Goal: Task Accomplishment & Management: Use online tool/utility

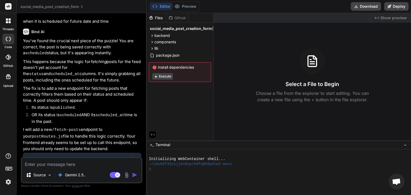
scroll to position [1196, 0]
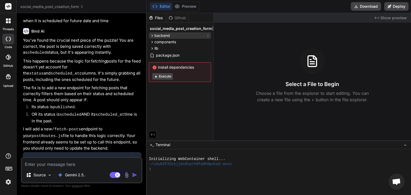
click at [153, 36] on icon at bounding box center [152, 36] width 1 height 2
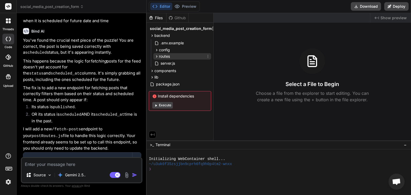
click at [157, 55] on icon at bounding box center [157, 56] width 5 height 5
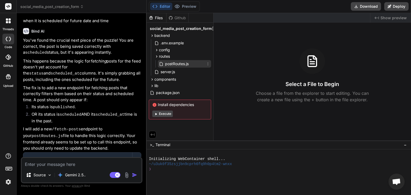
click at [174, 63] on span "postRoutes.js" at bounding box center [177, 64] width 25 height 6
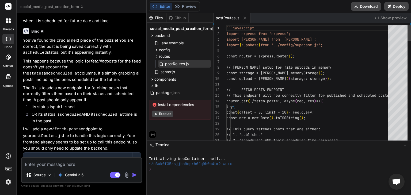
type textarea "x"
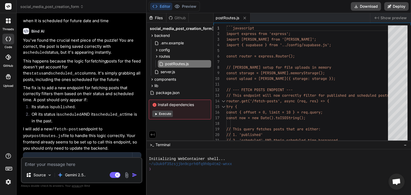
click at [103, 163] on textarea at bounding box center [82, 163] width 120 height 10
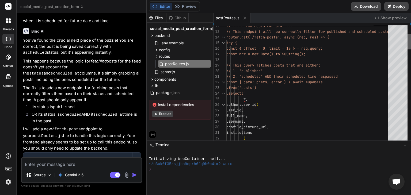
click at [411, 46] on div at bounding box center [409, 42] width 3 height 16
click at [78, 163] on textarea at bounding box center [82, 163] width 120 height 10
type textarea "B"
type textarea "x"
type textarea "Be"
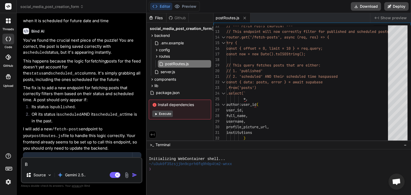
type textarea "x"
type textarea "Bel"
type textarea "x"
type textarea "Belo"
type textarea "x"
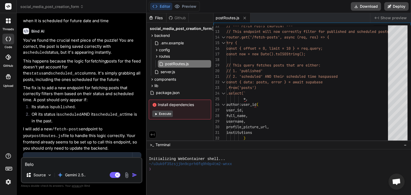
type textarea "Below"
type textarea "x"
type textarea "Below"
type textarea "x"
type textarea "Below i"
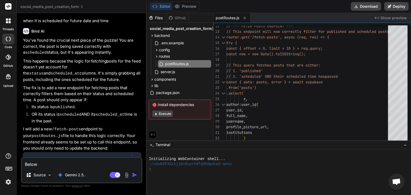
type textarea "x"
type textarea "Below is"
type textarea "x"
type textarea "Below is"
type textarea "x"
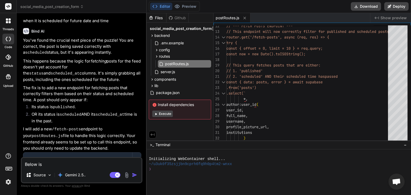
type textarea "Below is m"
type textarea "x"
type textarea "Below is my"
type textarea "x"
type textarea "Below is my"
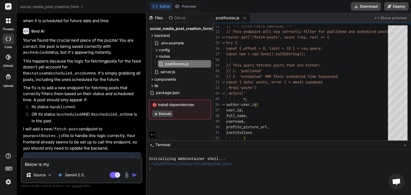
type textarea "x"
type textarea "Below is my f"
type textarea "x"
type textarea "Below is my fe"
type textarea "x"
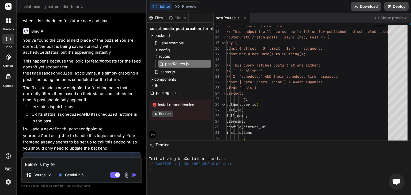
type textarea "Below is my fet"
type textarea "x"
type textarea "Below is my fetc"
type textarea "x"
type textarea "Below is my fetch"
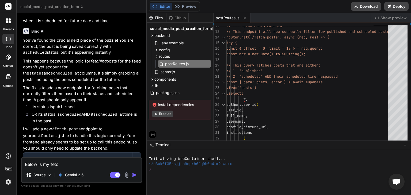
type textarea "x"
type textarea "Below is my fetch-"
type textarea "x"
type textarea "Below is my fetch-p"
type textarea "x"
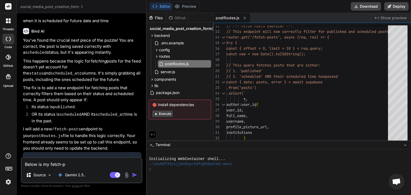
type textarea "Below is my fetch-po"
type textarea "x"
type textarea "Below is my fetch-pos"
type textarea "x"
type textarea "Below is my fetch-post"
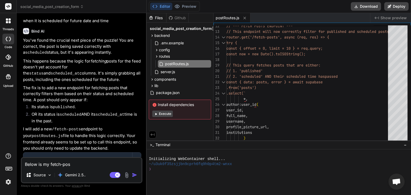
type textarea "x"
type textarea "Below is my fetch-post-"
type textarea "x"
type textarea "Below is my fetch-post-f"
type textarea "x"
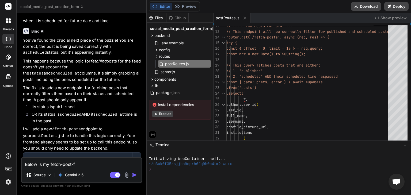
type textarea "Below is my fetch-post-fe"
type textarea "x"
type textarea "Below is my fetch-post-fee"
type textarea "x"
type textarea "Below is my fetch-post-feed"
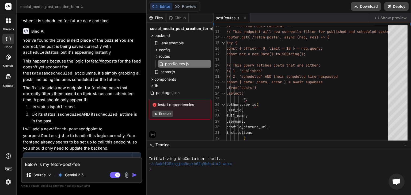
type textarea "x"
type textarea "Below is my fetch-post-feed"
type textarea "x"
type textarea "Below is my fetch-post-feed a"
type textarea "x"
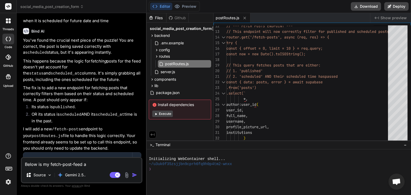
type textarea "Below is my fetch-post-feed ap"
type textarea "x"
type textarea "Below is my fetch-post-feed api"
type textarea "x"
type textarea "Below is my fetch-post-feed api"
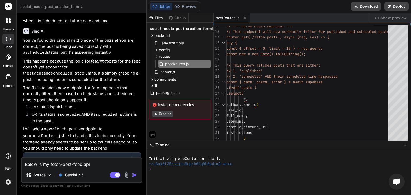
type textarea "x"
type textarea "Below is my fetch-post-feed api c"
type textarea "x"
type textarea "Below is my fetch-post-feed api co"
type textarea "x"
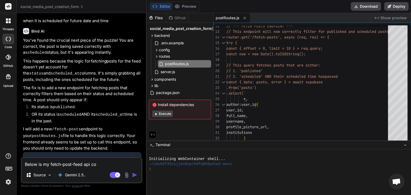
type textarea "Below is my fetch-post-feed api cod"
type textarea "x"
type textarea "Below is my fetch-post-feed api code"
type textarea "x"
type textarea "Below is my fetch-post-feed api code,"
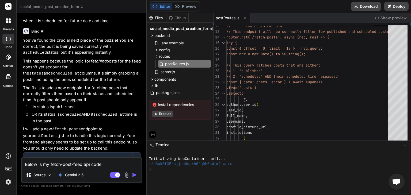
type textarea "x"
type textarea "Below is my fetch-post-feed api code,"
type textarea "x"
type textarea "Below is my fetch-post-feed api code, k"
type textarea "x"
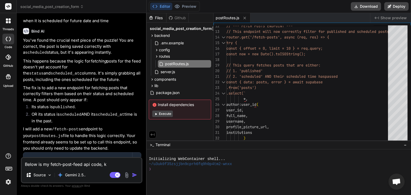
type textarea "Below is my fetch-post-feed api code, ki"
type textarea "x"
type textarea "Below is my fetch-post-feed api code, kin"
type textarea "x"
type textarea "Below is my fetch-post-feed api code, kind"
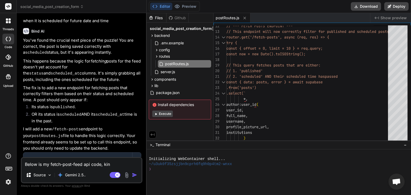
type textarea "x"
type textarea "Below is my fetch-post-feed api code, kindl"
type textarea "x"
type textarea "Below is my fetch-post-feed api code, kindly"
type textarea "x"
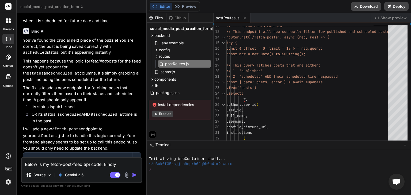
type textarea "Below is my fetch-post-feed api code, kindly"
type textarea "x"
type textarea "Below is my fetch-post-feed api code, kindly m"
type textarea "x"
type textarea "Below is my fetch-post-feed api code, kindly mo"
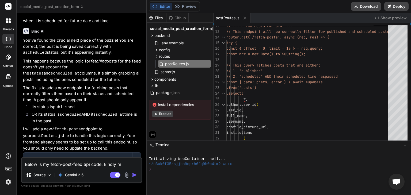
type textarea "x"
type textarea "Below is my fetch-post-feed api code, kindly mod"
type textarea "x"
type textarea "Below is my fetch-post-feed api code, kindly modi"
type textarea "x"
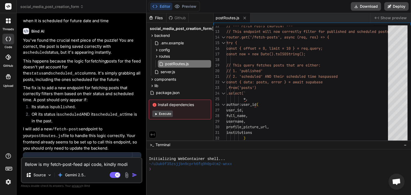
type textarea "Below is my fetch-post-feed api code, kindly modif"
type textarea "x"
type textarea "Below is my fetch-post-feed api code, kindly modify"
type textarea "x"
type textarea "Below is my fetch-post-feed api code, kindly modify"
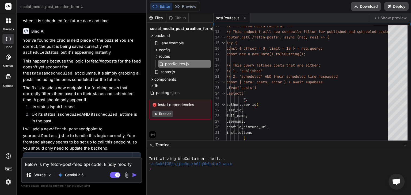
type textarea "x"
type textarea "Below is my fetch-post-feed api code, kindly modify i"
type textarea "x"
type textarea "Below is my fetch-post-feed api code, kindly modify it"
type textarea "x"
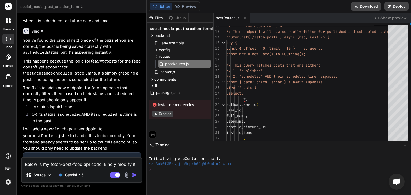
type textarea "Below is my fetch-post-feed api code, kindly modify it"
type textarea "x"
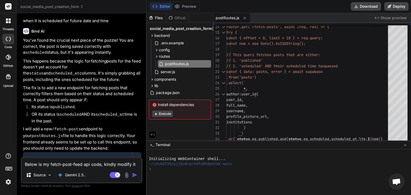
type textarea "Below is my fetch-post-feed api code, kindly modify it ="
type textarea "x"
type textarea "Below is my fetch-post-feed api code, kindly modify it =="
type textarea "x"
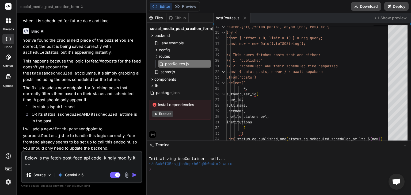
type textarea "Below is my fetch-post-feed api code, kindly modify it ="
type textarea "x"
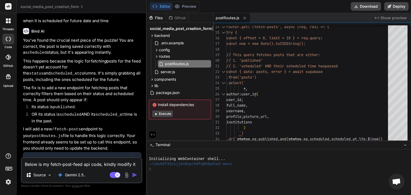
type textarea "Below is my fetch-post-feed api code, kindly modify it"
type textarea "x"
type textarea "Below is my fetch-post-feed api code, kindly modify it"
type textarea "x"
type textarea "Below is my fetch-post-feed api code, kindly modify i"
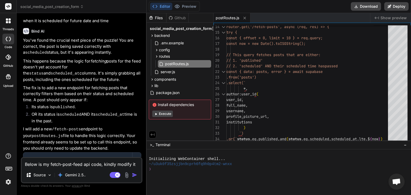
type textarea "x"
type textarea "Below is my fetch-post-feed api code, kindly modify"
type textarea "x"
type textarea "Below is my fetch-post-feed api code, kindly modify t"
type textarea "x"
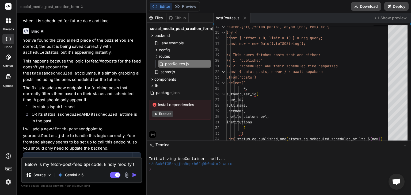
type textarea "Below is my fetch-post-feed api code, kindly modify th"
type textarea "x"
type textarea "Below is my fetch-post-feed api code, kindly modify the"
type textarea "x"
type textarea "Below is my fetch-post-feed api code, kindly modify the"
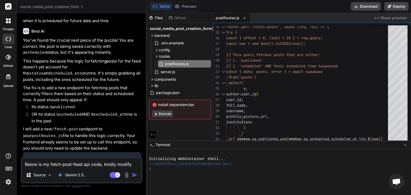
type textarea "x"
type textarea "Below is my fetch-post-feed api code, kindly modify the q"
type textarea "x"
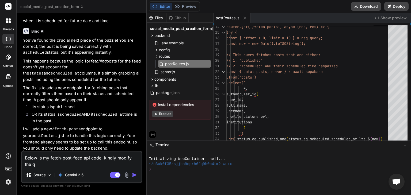
type textarea "Below is my fetch-post-feed api code, kindly modify the qu"
type textarea "x"
type textarea "Below is my fetch-post-feed api code, kindly modify the que"
type textarea "x"
type textarea "Below is my fetch-post-feed api code, kindly modify the quer"
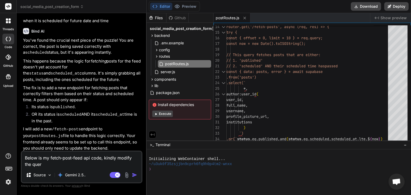
type textarea "x"
type textarea "Below is my fetch-post-feed api code, kindly modify the query"
type textarea "x"
type textarea "Below is my fetch-post-feed api code, kindly modify the query"
type textarea "x"
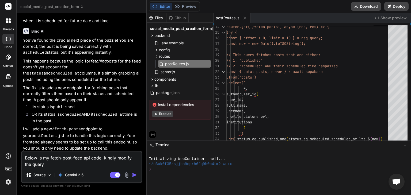
type textarea "Below is my fetch-post-feed api code, kindly modify the query t"
type textarea "x"
type textarea "Below is my fetch-post-feed api code, kindly modify the query to"
type textarea "x"
type textarea "Below is my fetch-post-feed api code, kindly modify the query to"
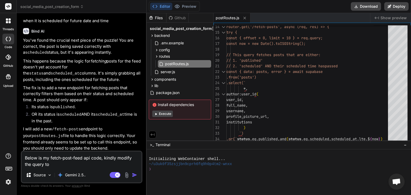
type textarea "x"
type textarea "Below is my fetch-post-feed api code, kindly modify the query to f"
type textarea "x"
type textarea "Below is my fetch-post-feed api code, kindly modify the query to fe"
type textarea "x"
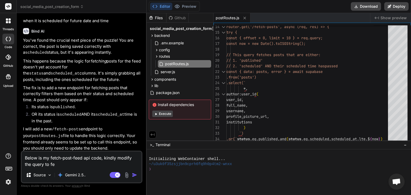
type textarea "Below is my fetch-post-feed api code, kindly modify the query to fet"
type textarea "x"
type textarea "Below is my fetch-post-feed api code, kindly modify the query to fetc"
type textarea "x"
type textarea "Below is my fetch-post-feed api code, kindly modify the query to fetch"
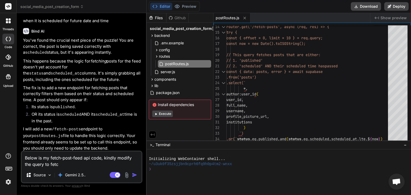
type textarea "x"
type textarea "Below is my fetch-post-feed api code, kindly modify the query to fetch"
type textarea "x"
type textarea "Below is my fetch-post-feed api code, kindly modify the query to fetch p"
type textarea "x"
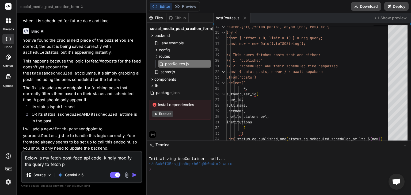
type textarea "Below is my fetch-post-feed api code, kindly modify the query to fetch po"
type textarea "x"
type textarea "Below is my fetch-post-feed api code, kindly modify the query to fetch pos"
type textarea "x"
type textarea "Below is my fetch-post-feed api code, kindly modify the query to fetch post"
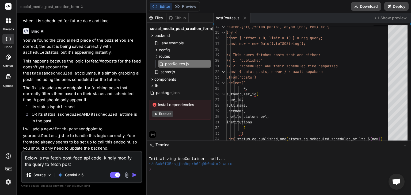
type textarea "x"
type textarea "Below is my fetch-post-feed api code, kindly modify the query to fetch post"
type textarea "x"
type textarea "Below is my fetch-post-feed api code, kindly modify the query to fetch post a"
type textarea "x"
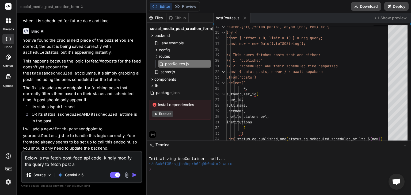
type textarea "Below is my fetch-post-feed api code, kindly modify the query to fetch post at"
type textarea "x"
type textarea "Below is my fetch-post-feed api code, kindly modify the query to fetch post ath"
type textarea "x"
type textarea "Below is my fetch-post-feed api code, kindly modify the query to fetch post [PE…"
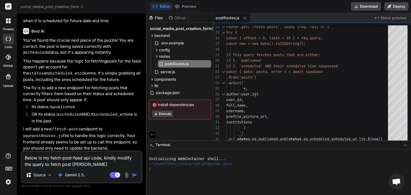
type textarea "x"
type textarea "Below is my fetch-post-feed api code, kindly modify the query to fetch post ath"
type textarea "x"
type textarea "Below is my fetch-post-feed api code, kindly modify the query to fetch post at"
type textarea "x"
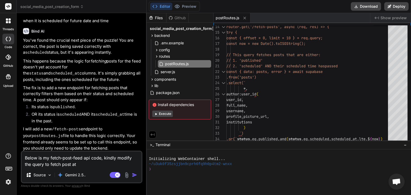
type textarea "Below is my fetch-post-feed api code, kindly modify the query to fetch post a"
type textarea "x"
type textarea "Below is my fetch-post-feed api code, kindly modify the query to fetch post"
type textarea "x"
type textarea "Below is my fetch-post-feed api code, kindly modify the query to fetch post t"
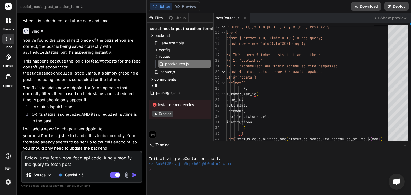
type textarea "x"
type textarea "Below is my fetch-post-feed api code, kindly modify the query to fetch post th"
type textarea "x"
type textarea "Below is my fetch-post-feed api code, kindly modify the query to fetch post tha"
type textarea "x"
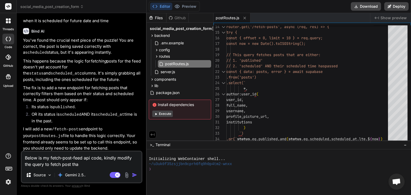
type textarea "Below is my fetch-post-feed api code, kindly modify the query to fetch post that"
type textarea "x"
type textarea "Below is my fetch-post-feed api code, kindly modify the query to fetch post that"
type textarea "x"
type textarea "Below is my fetch-post-feed api code, kindly modify the query to fetch post tha…"
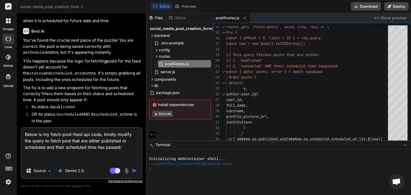
paste textarea "const express = require('express'); const { createClient } = require('@supabase…"
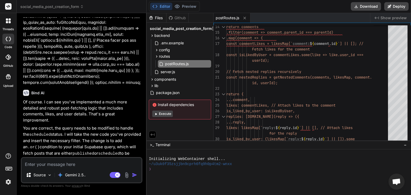
scroll to position [1967, 0]
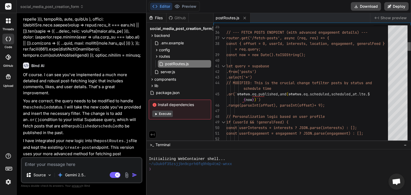
click at [408, 47] on div at bounding box center [409, 46] width 3 height 9
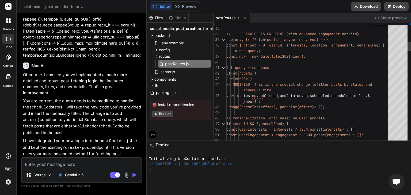
scroll to position [0, 0]
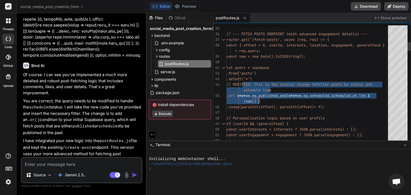
drag, startPoint x: 243, startPoint y: 84, endPoint x: 266, endPoint y: 100, distance: 27.4
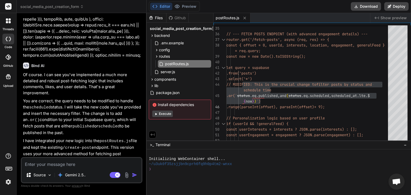
drag, startPoint x: 193, startPoint y: 139, endPoint x: 201, endPoint y: 139, distance: 7.2
click at [201, 139] on div "Files Github social_media_post_creation_form backend .env.example config supaba…" at bounding box center [180, 77] width 67 height 128
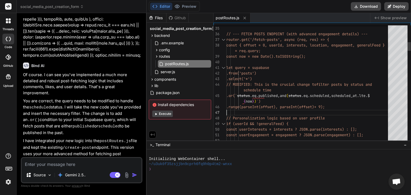
drag, startPoint x: 193, startPoint y: 140, endPoint x: 204, endPoint y: 140, distance: 11.5
click at [204, 140] on div "Files Github social_media_post_creation_form backend .env.example config supaba…" at bounding box center [180, 77] width 67 height 128
